Goal: Task Accomplishment & Management: Manage account settings

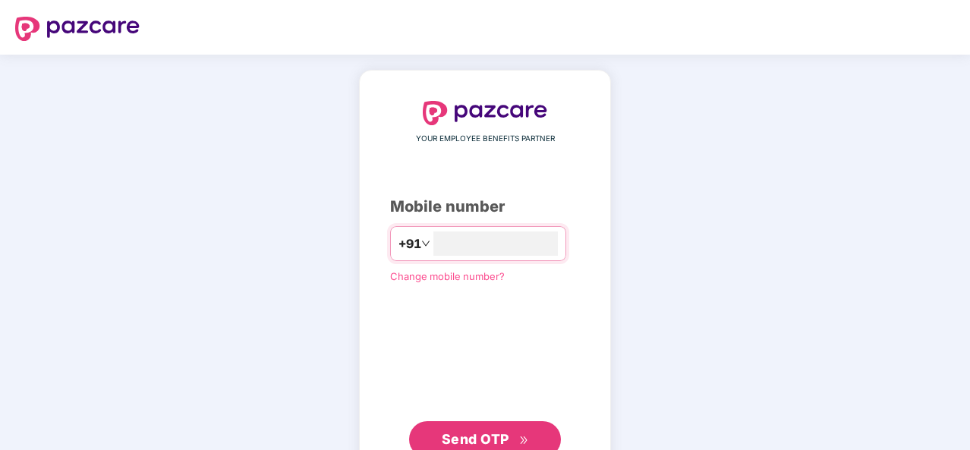
type input "**********"
click at [469, 439] on span "Send OTP" at bounding box center [476, 439] width 68 height 16
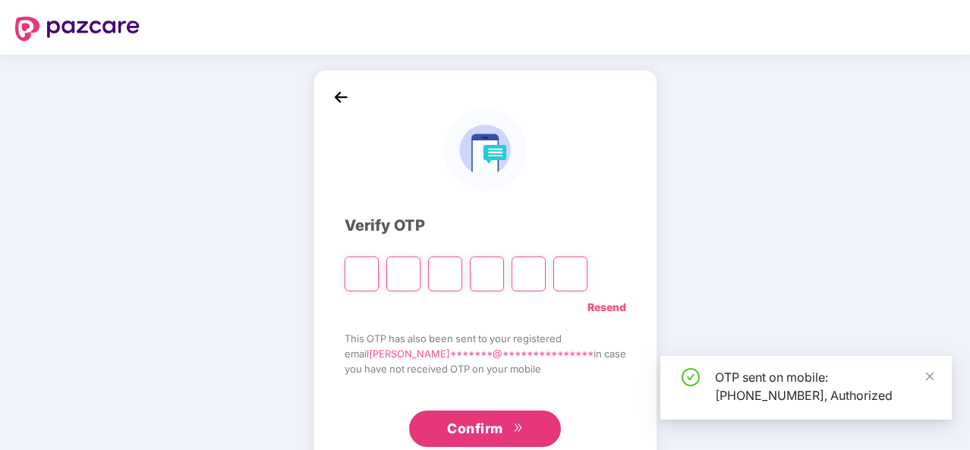
click at [379, 277] on input "Please enter verification code. Digit 1" at bounding box center [361, 273] width 34 height 35
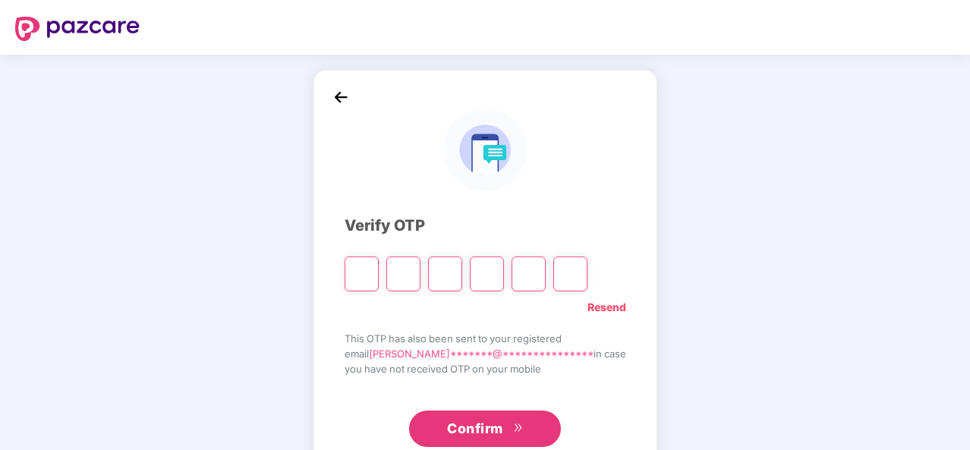
type input "*"
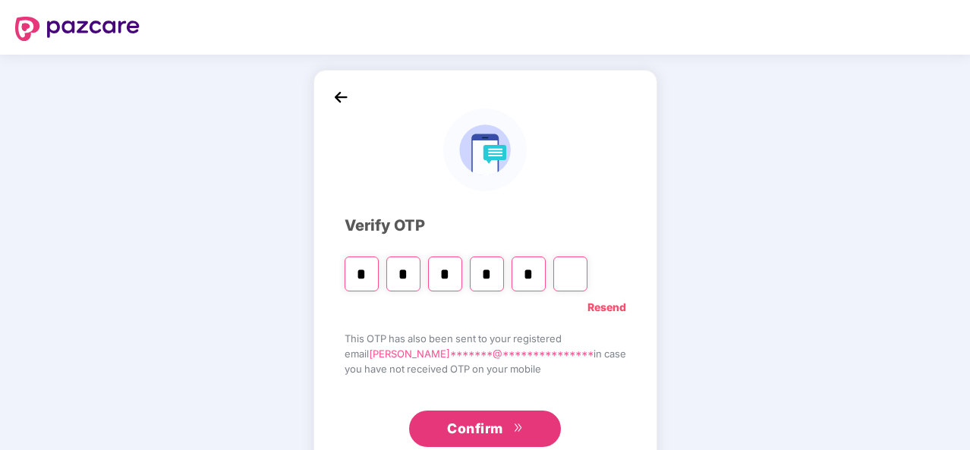
type input "*"
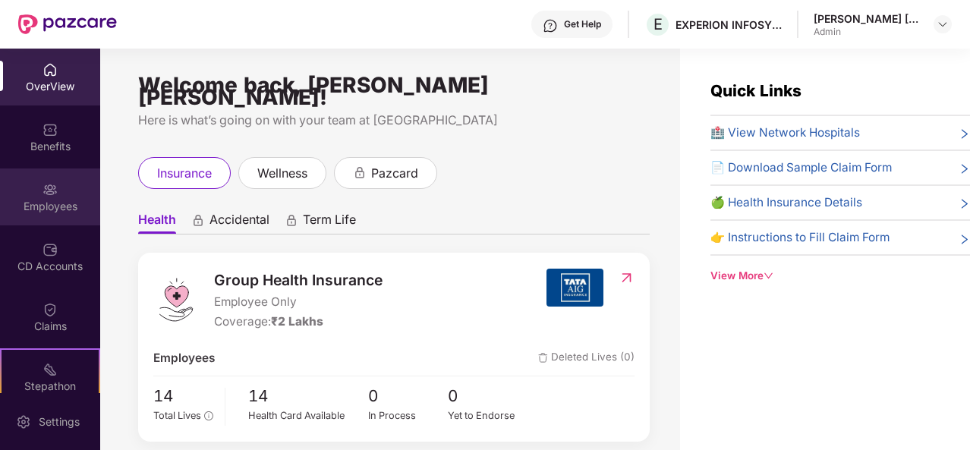
click at [53, 193] on img at bounding box center [49, 189] width 15 height 15
